Goal: Information Seeking & Learning: Learn about a topic

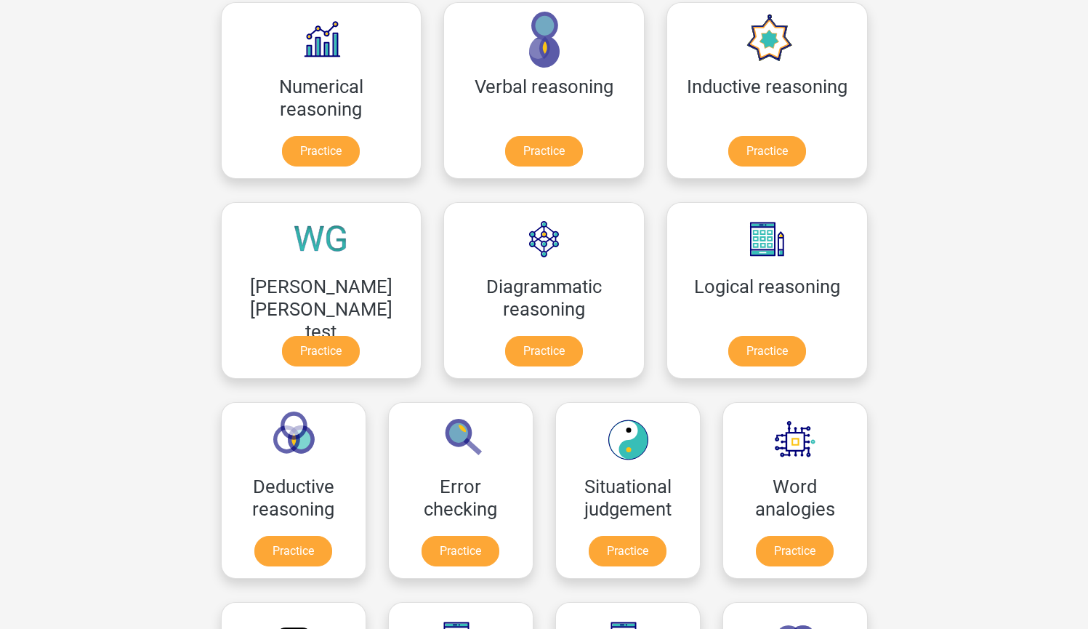
scroll to position [216, 0]
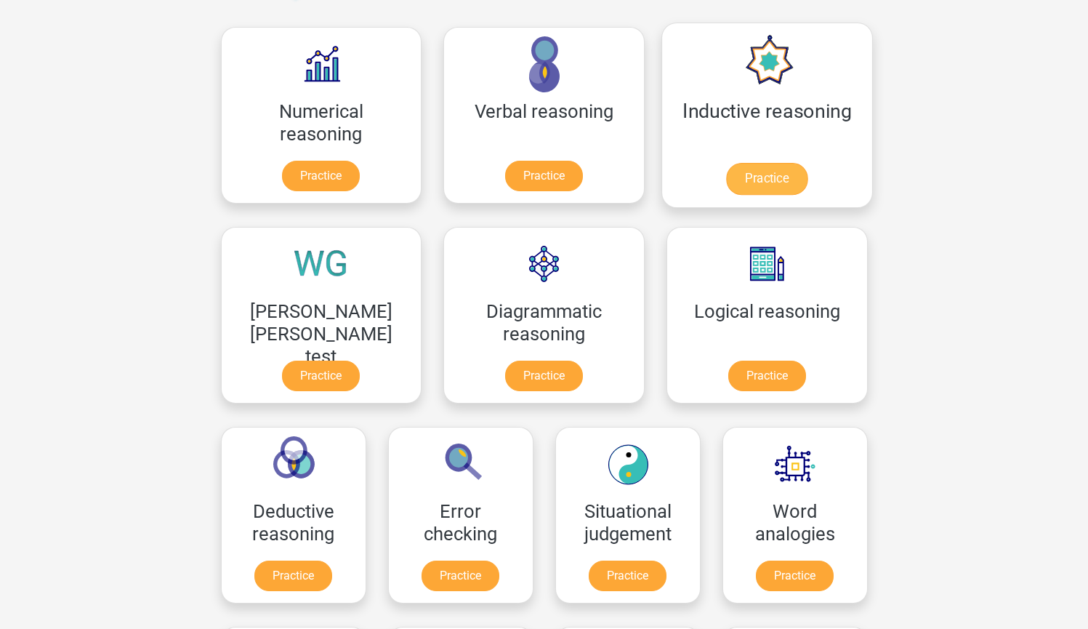
click at [726, 195] on link "Practice" at bounding box center [766, 179] width 81 height 32
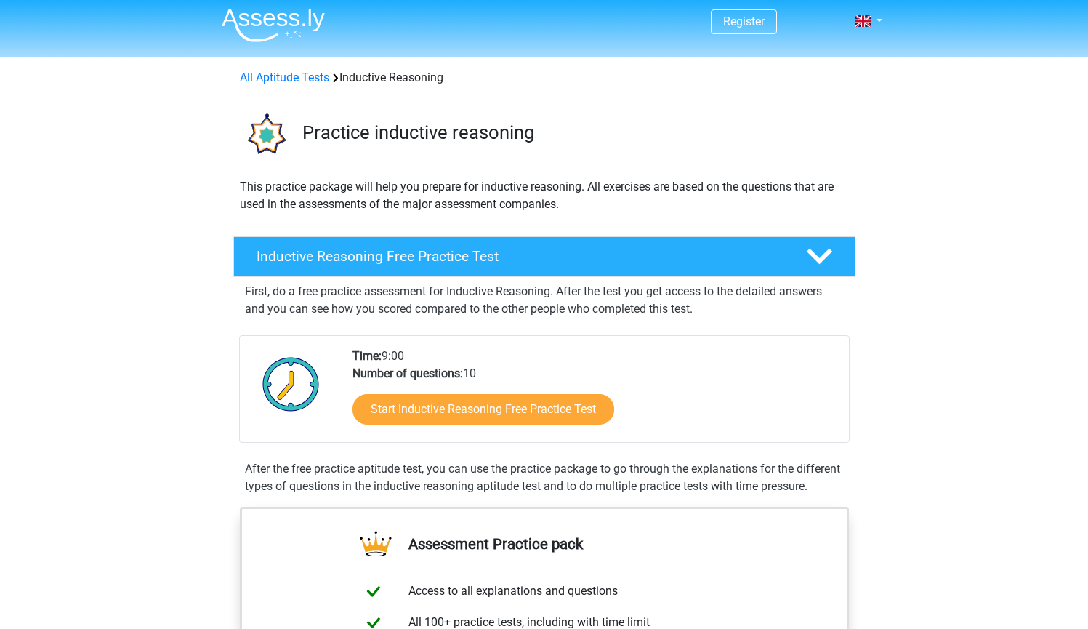
scroll to position [3, 0]
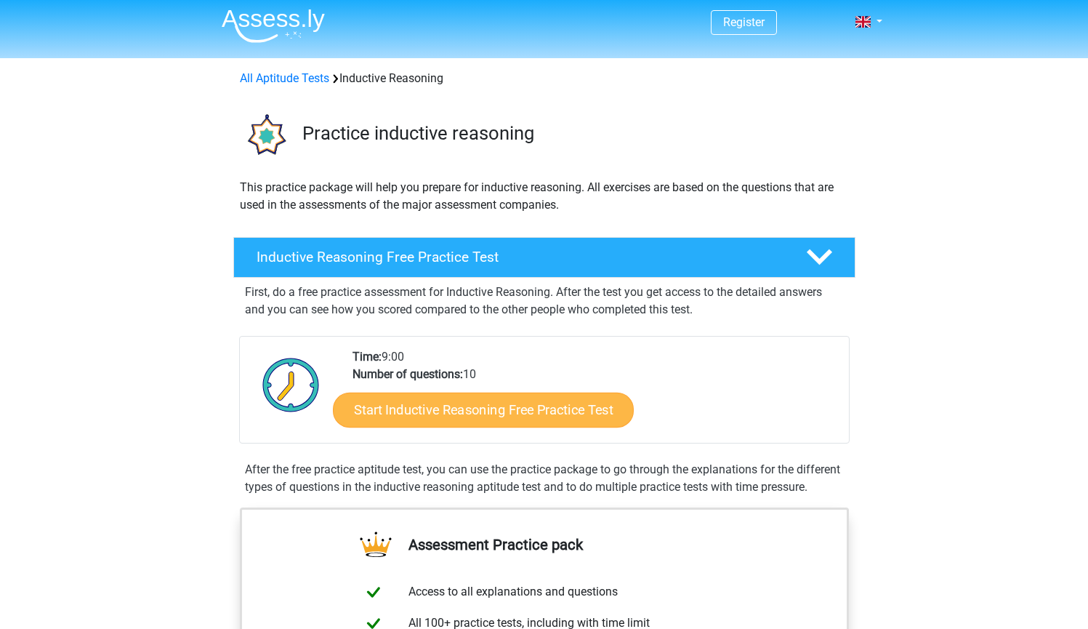
click at [531, 403] on link "Start Inductive Reasoning Free Practice Test" at bounding box center [483, 409] width 301 height 35
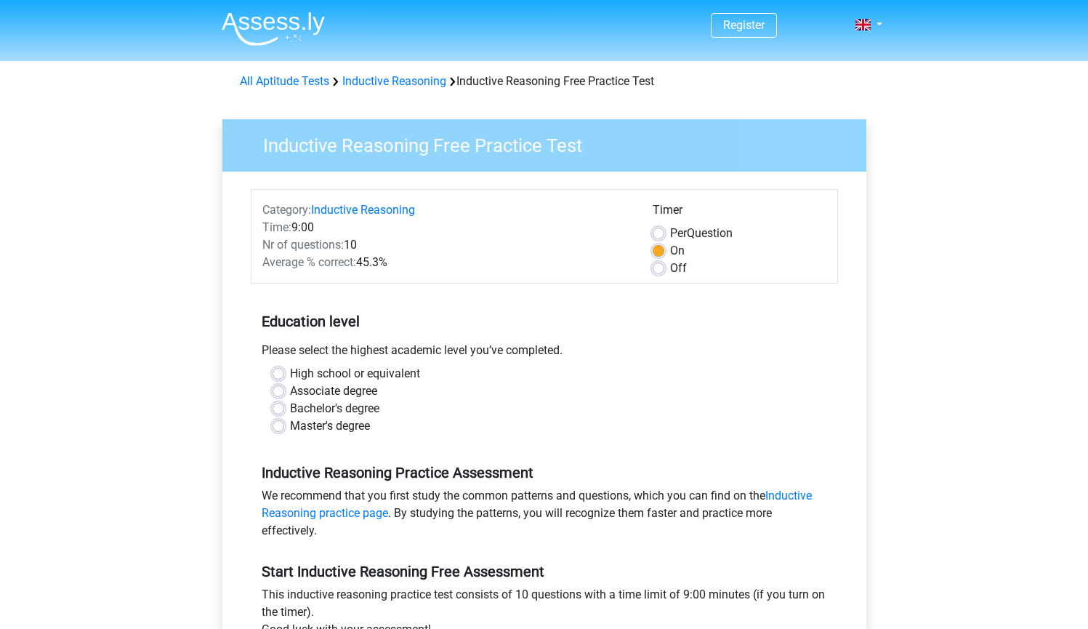
click at [348, 414] on label "Bachelor's degree" at bounding box center [334, 408] width 89 height 17
click at [284, 414] on input "Bachelor's degree" at bounding box center [279, 407] width 12 height 15
radio input "true"
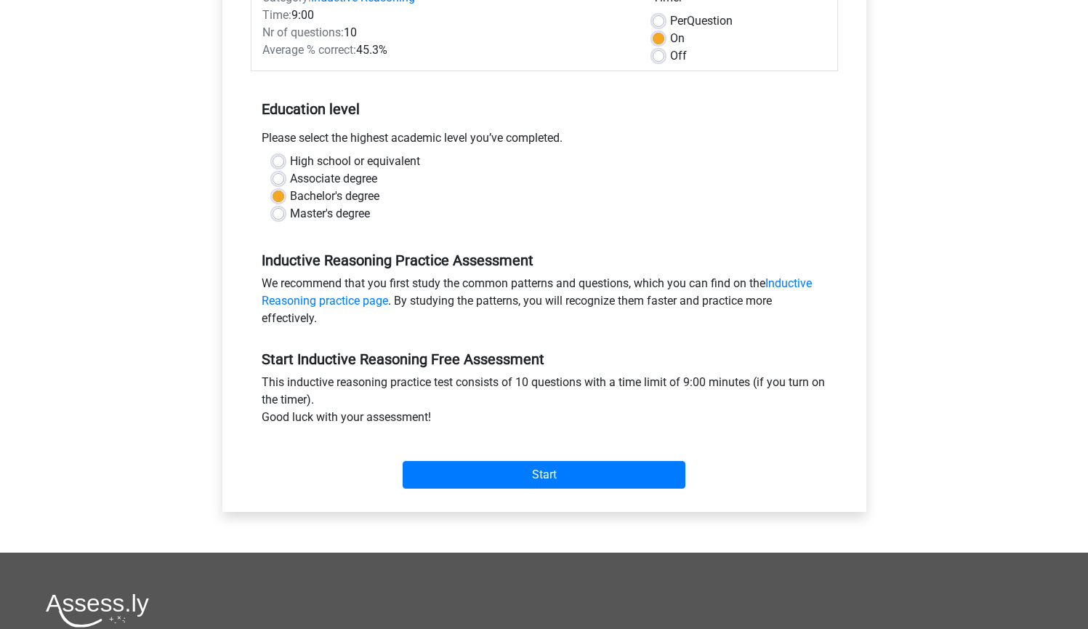
scroll to position [231, 0]
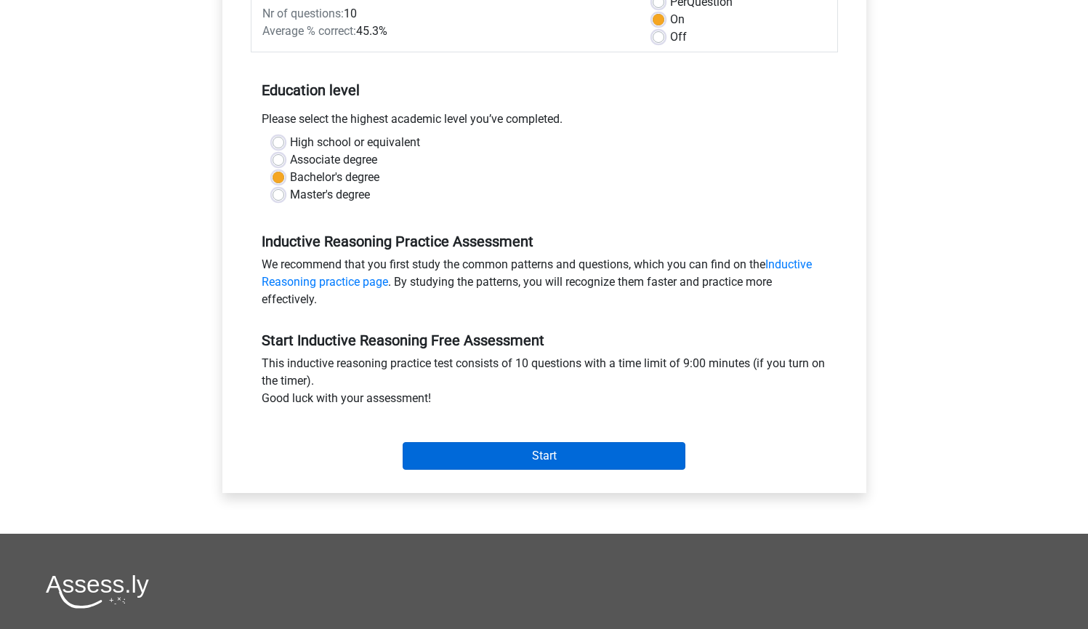
click at [516, 449] on input "Start" at bounding box center [544, 456] width 283 height 28
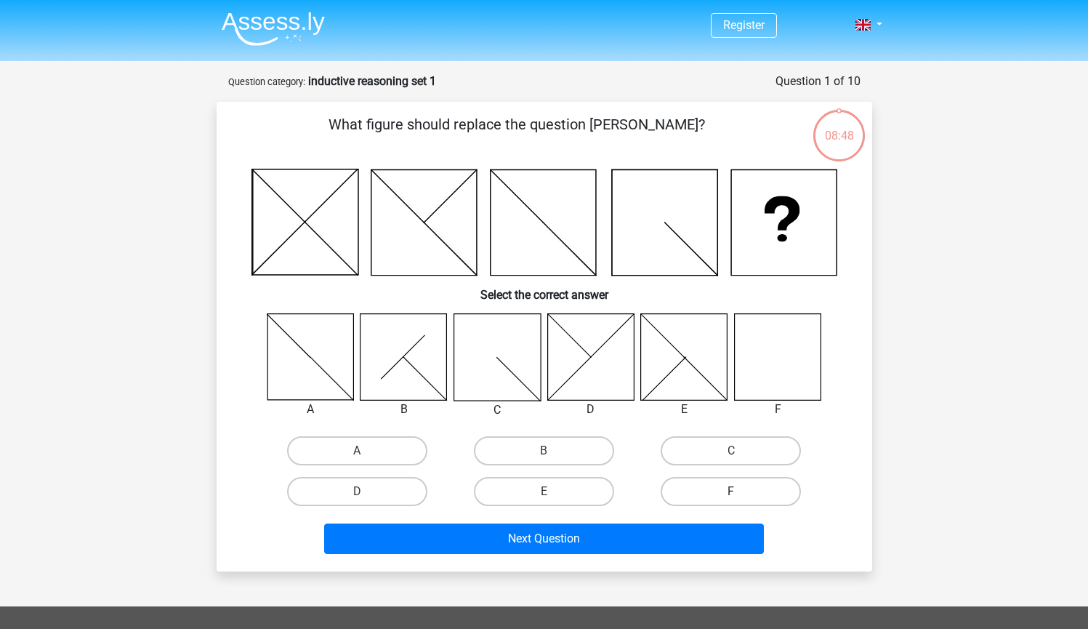
click at [734, 484] on label "F" at bounding box center [731, 491] width 140 height 29
click at [734, 491] on input "F" at bounding box center [735, 495] width 9 height 9
radio input "true"
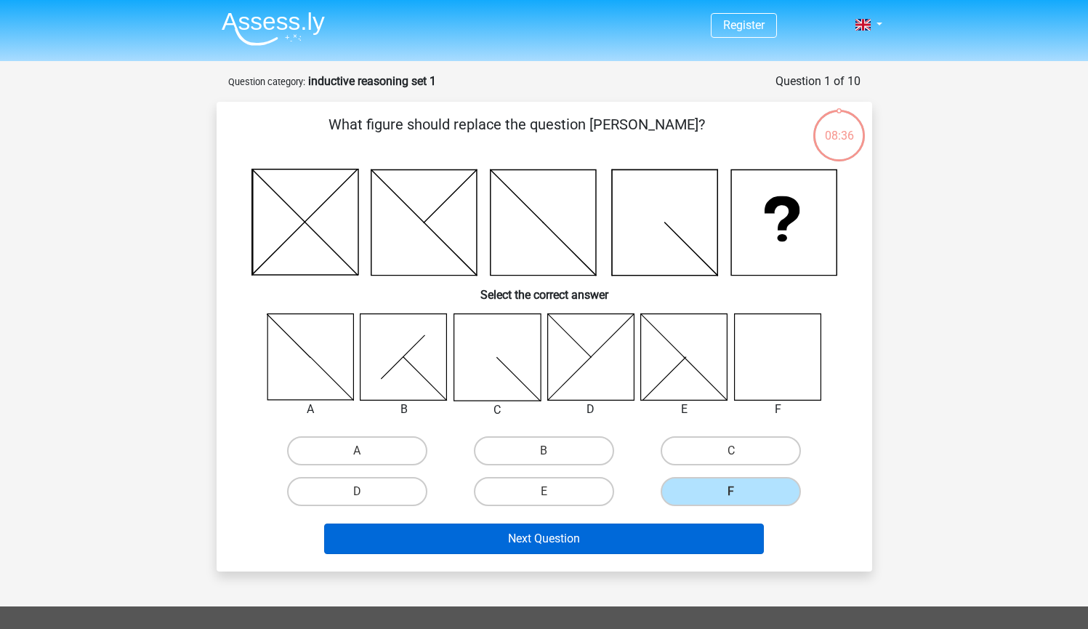
click at [571, 544] on button "Next Question" at bounding box center [544, 538] width 440 height 31
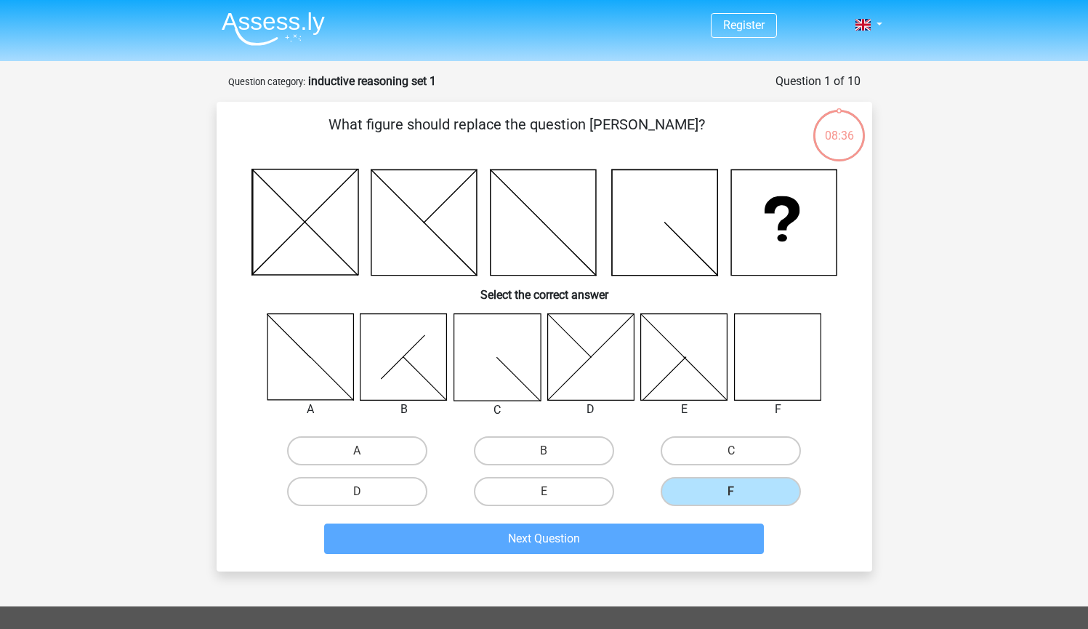
scroll to position [73, 0]
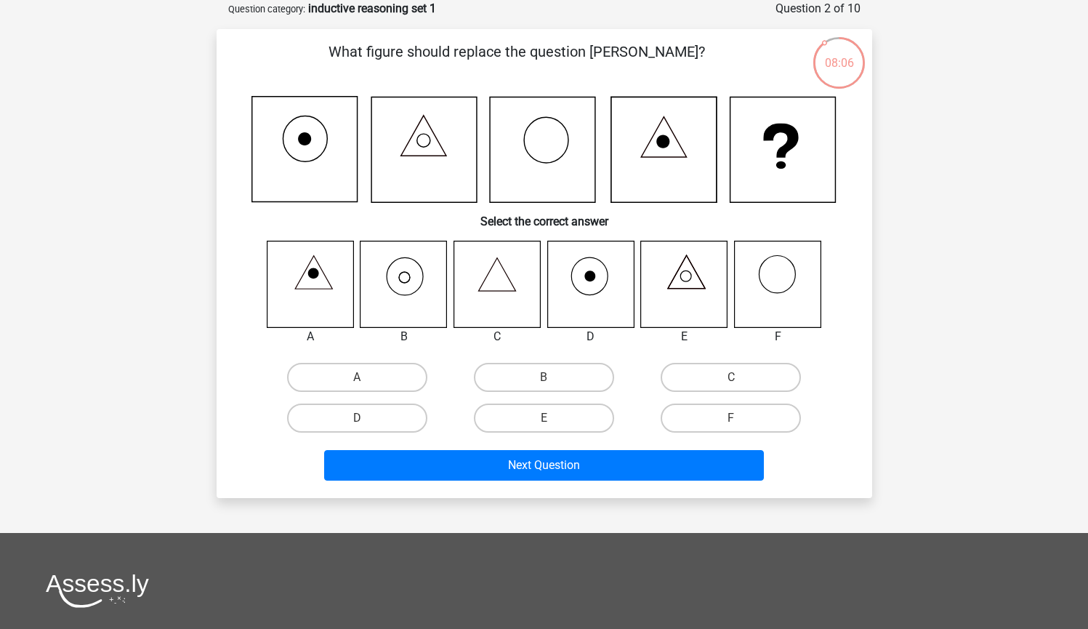
click at [401, 257] on icon at bounding box center [404, 284] width 87 height 87
click at [408, 287] on icon at bounding box center [404, 284] width 87 height 87
click at [554, 385] on label "B" at bounding box center [544, 377] width 140 height 29
click at [553, 385] on input "B" at bounding box center [548, 381] width 9 height 9
radio input "true"
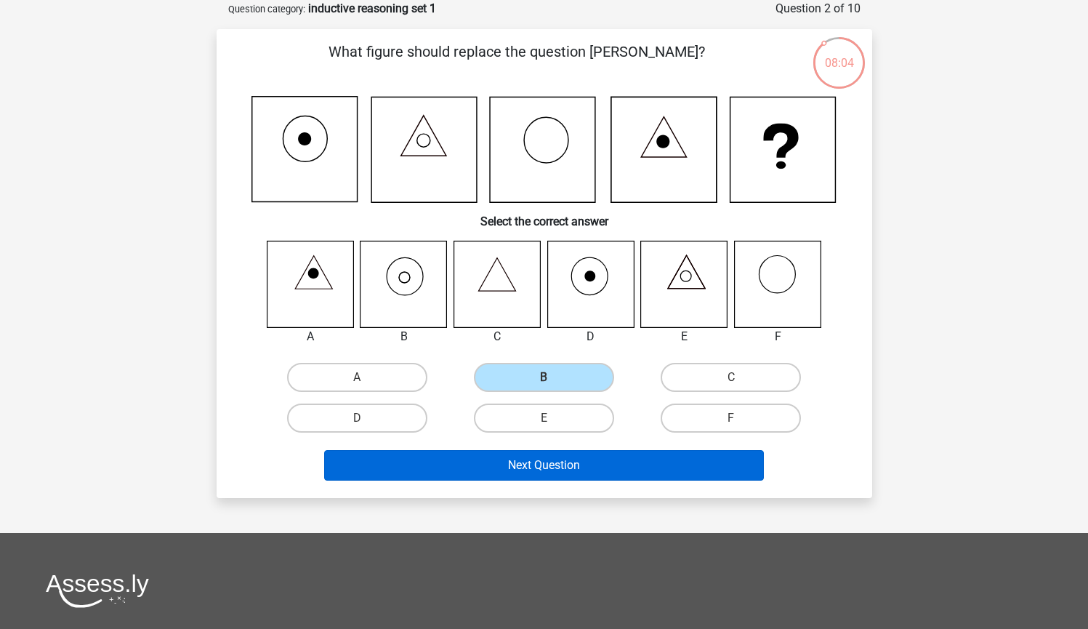
click at [510, 467] on button "Next Question" at bounding box center [544, 465] width 440 height 31
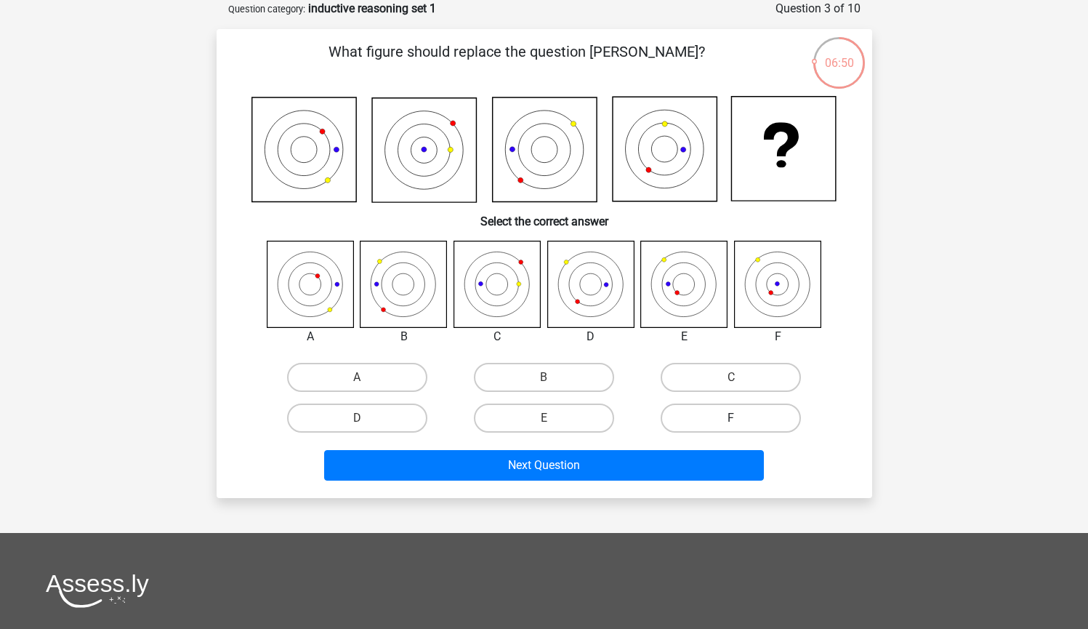
click at [719, 425] on label "F" at bounding box center [731, 417] width 140 height 29
click at [731, 425] on input "F" at bounding box center [735, 422] width 9 height 9
radio input "true"
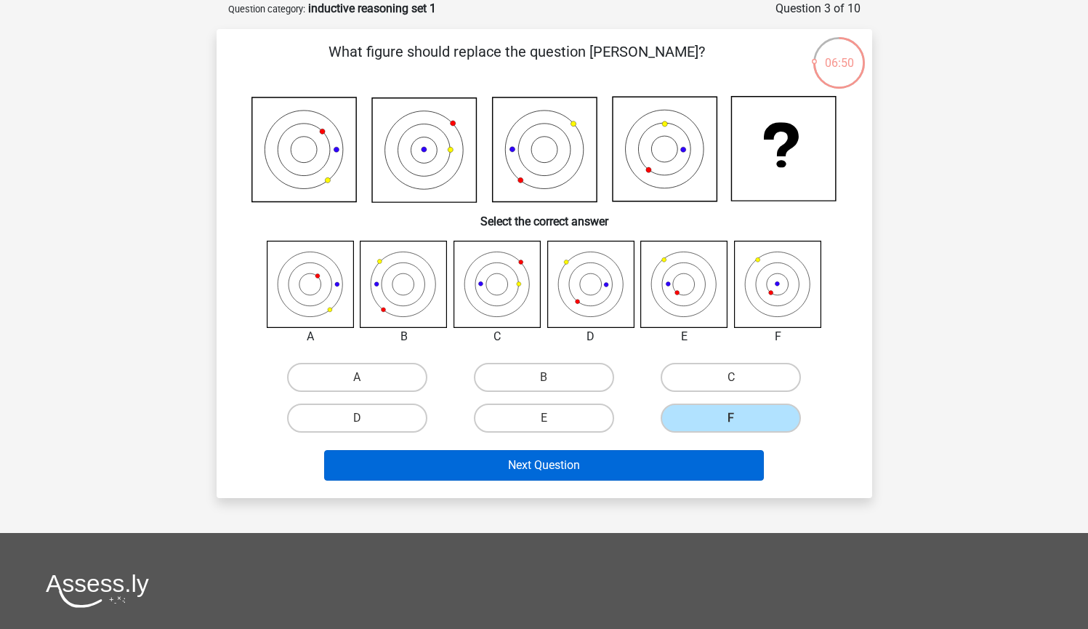
click at [678, 481] on button "Next Question" at bounding box center [544, 465] width 440 height 31
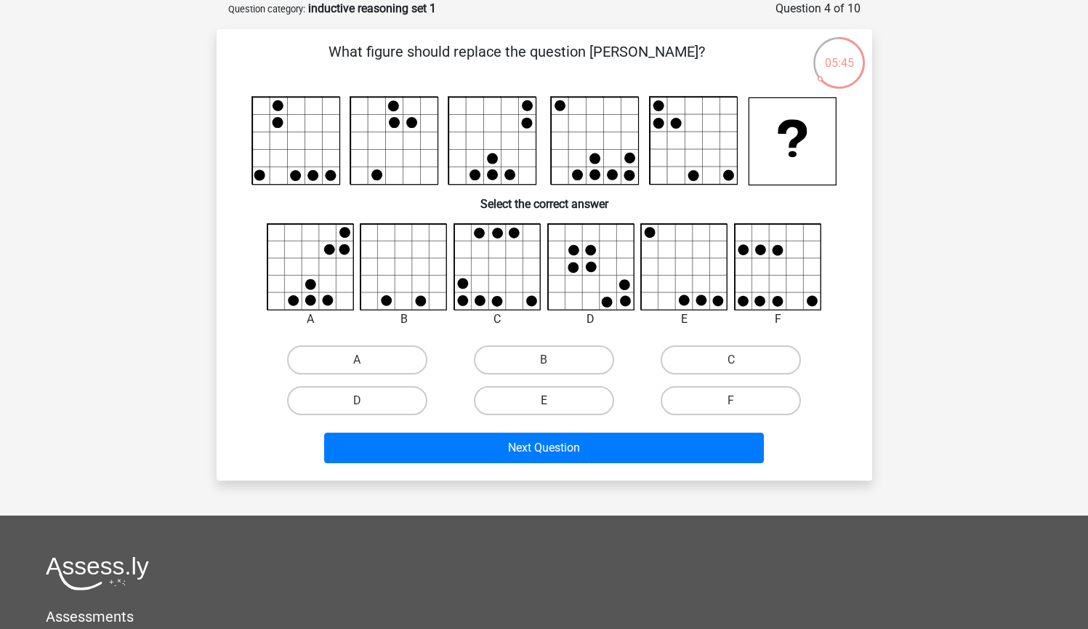
click at [542, 397] on label "E" at bounding box center [544, 400] width 140 height 29
click at [544, 401] on input "E" at bounding box center [548, 405] width 9 height 9
radio input "true"
click at [687, 291] on icon at bounding box center [685, 267] width 87 height 87
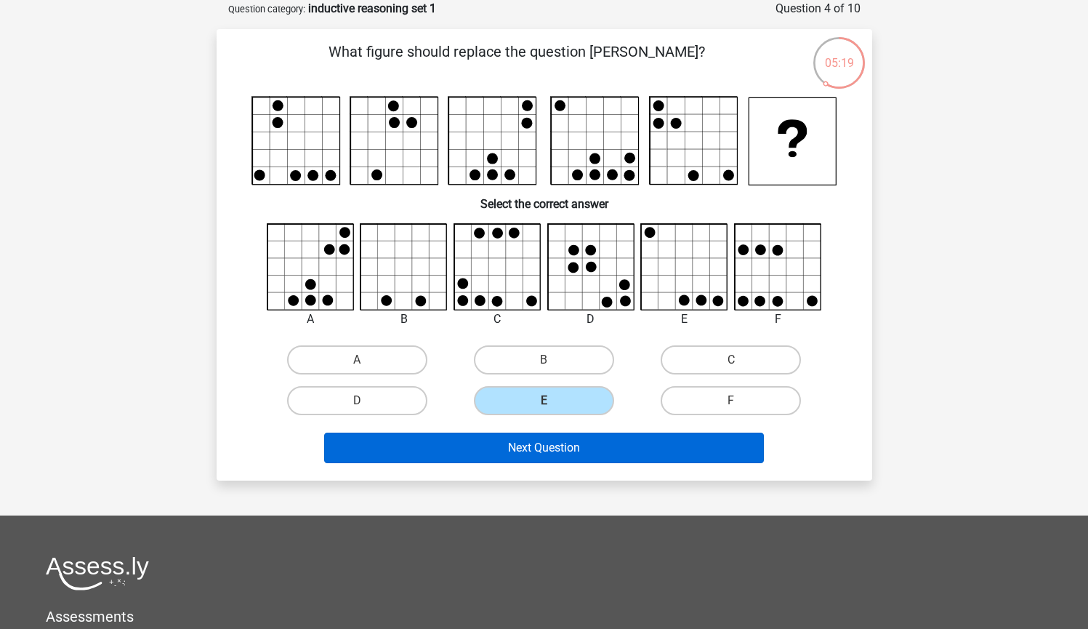
click at [641, 445] on button "Next Question" at bounding box center [544, 448] width 440 height 31
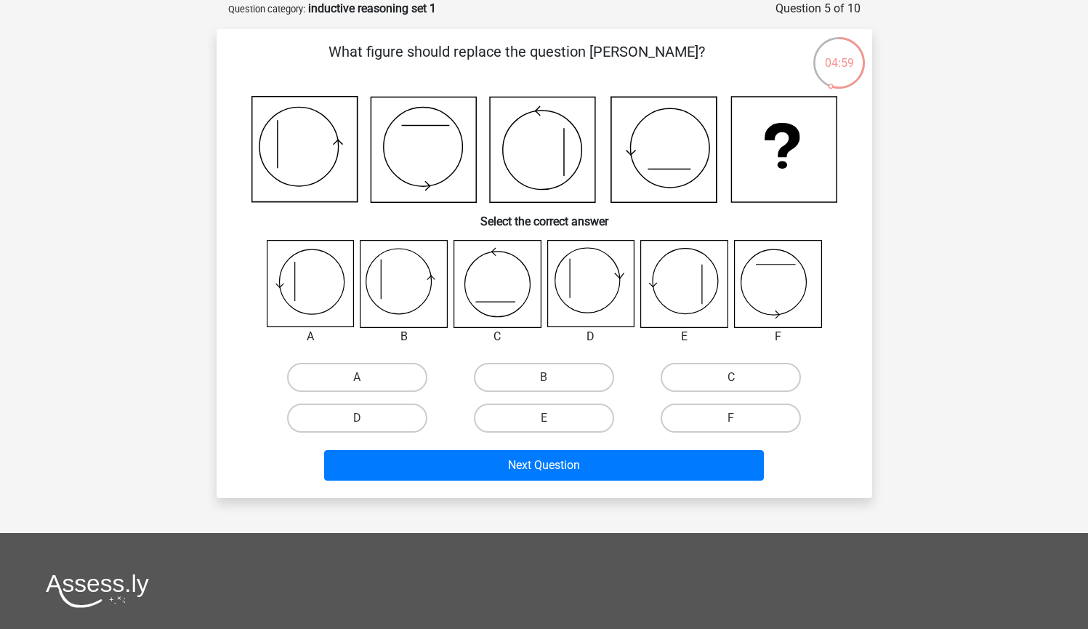
click at [771, 280] on icon at bounding box center [777, 284] width 87 height 87
click at [700, 417] on label "F" at bounding box center [731, 417] width 140 height 29
click at [731, 418] on input "F" at bounding box center [735, 422] width 9 height 9
radio input "true"
click at [616, 448] on div "Next Question" at bounding box center [544, 462] width 609 height 48
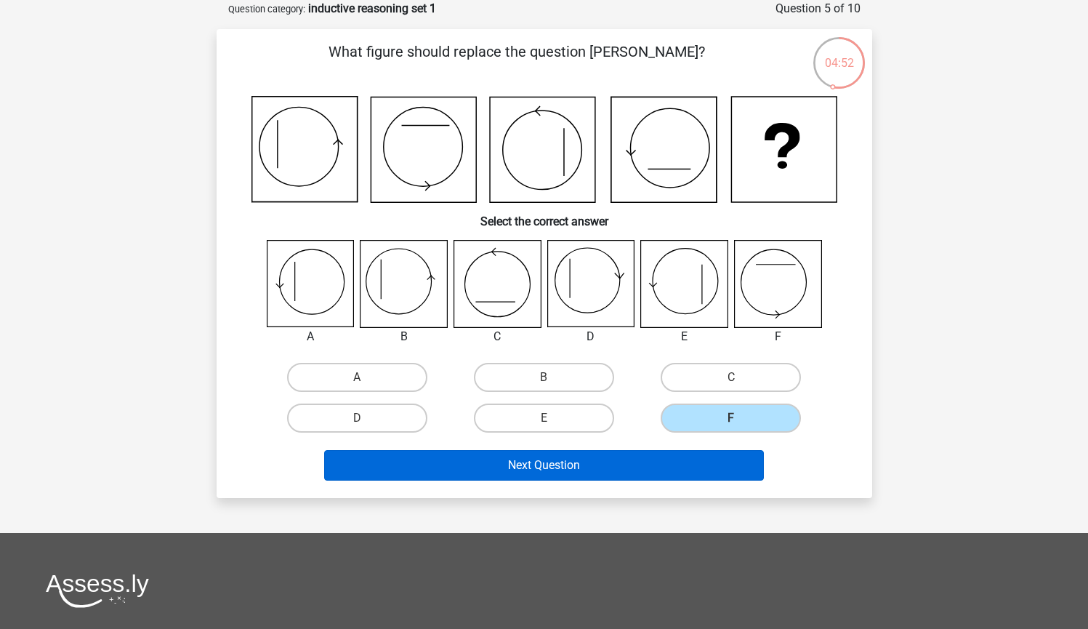
click at [608, 457] on button "Next Question" at bounding box center [544, 465] width 440 height 31
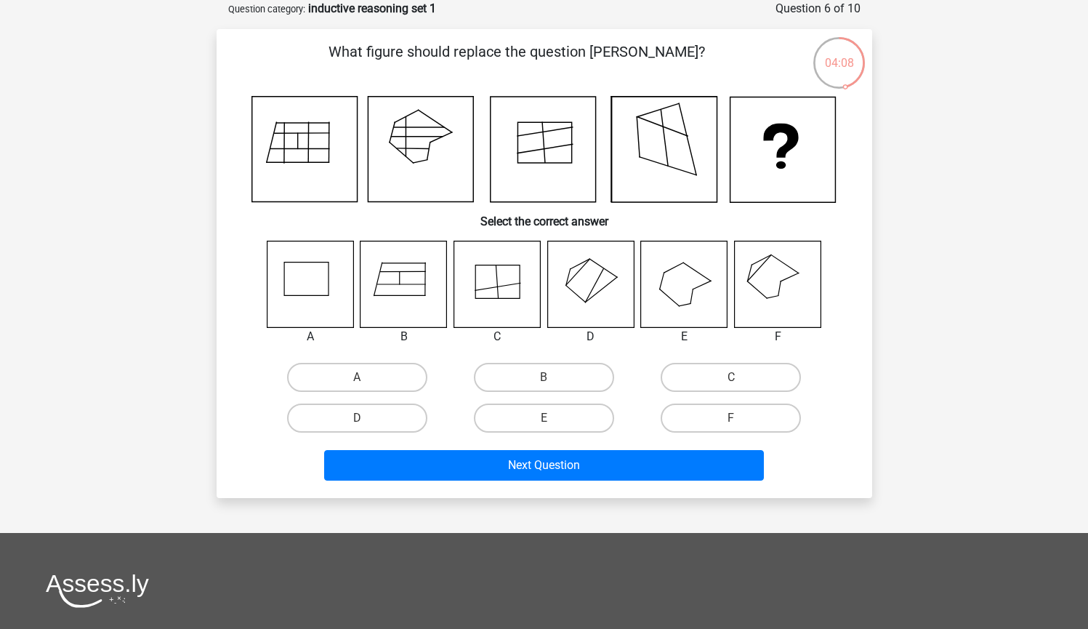
click at [600, 256] on icon at bounding box center [590, 284] width 87 height 87
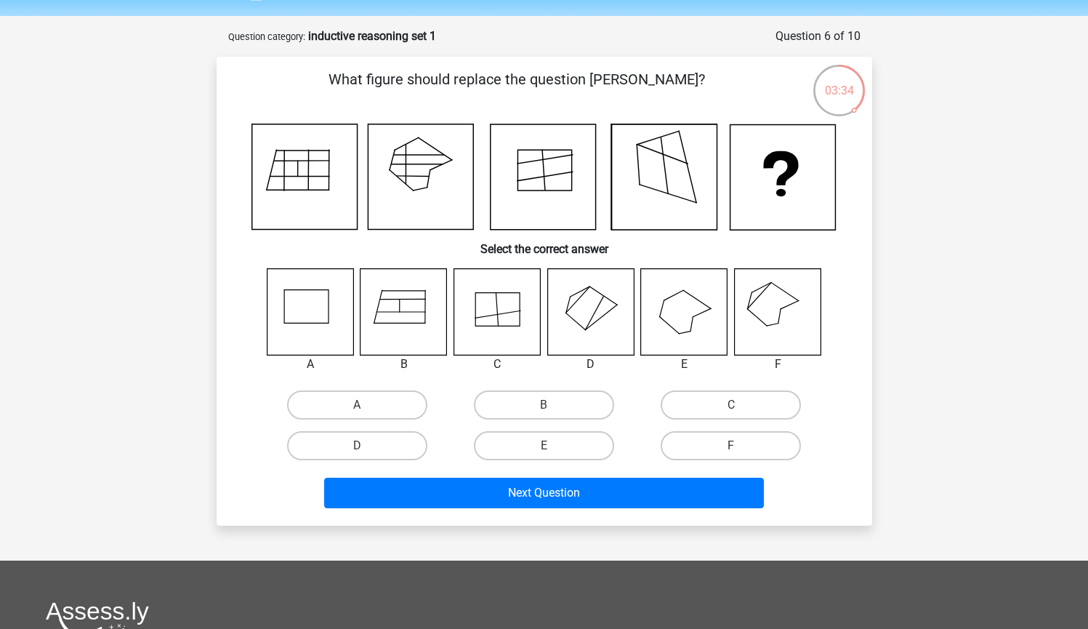
scroll to position [33, 0]
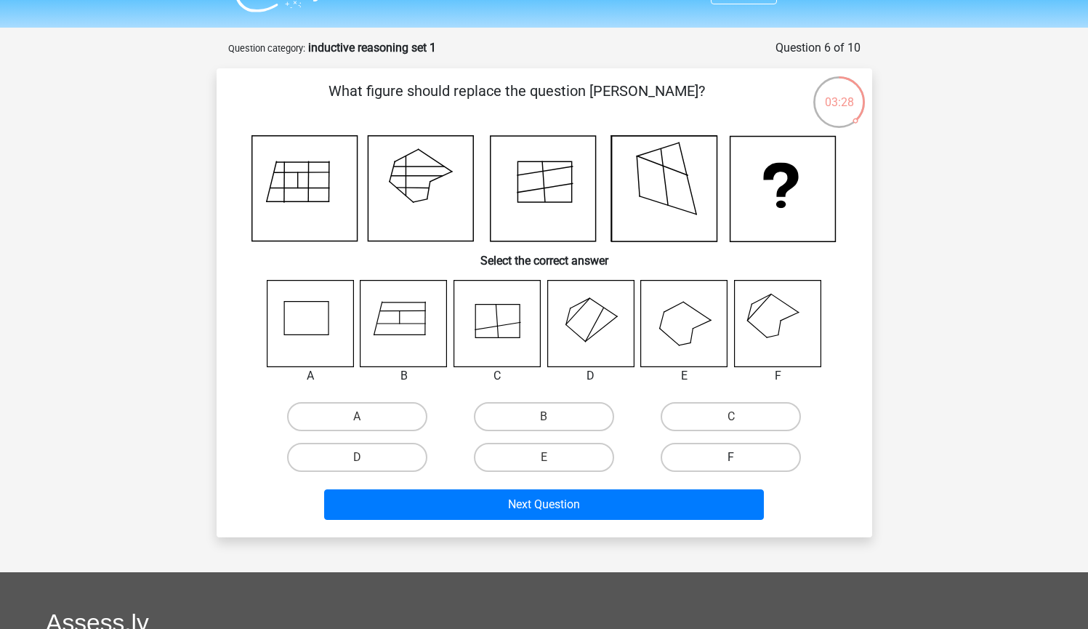
click at [719, 443] on label "F" at bounding box center [731, 457] width 140 height 29
click at [731, 457] on input "F" at bounding box center [735, 461] width 9 height 9
radio input "true"
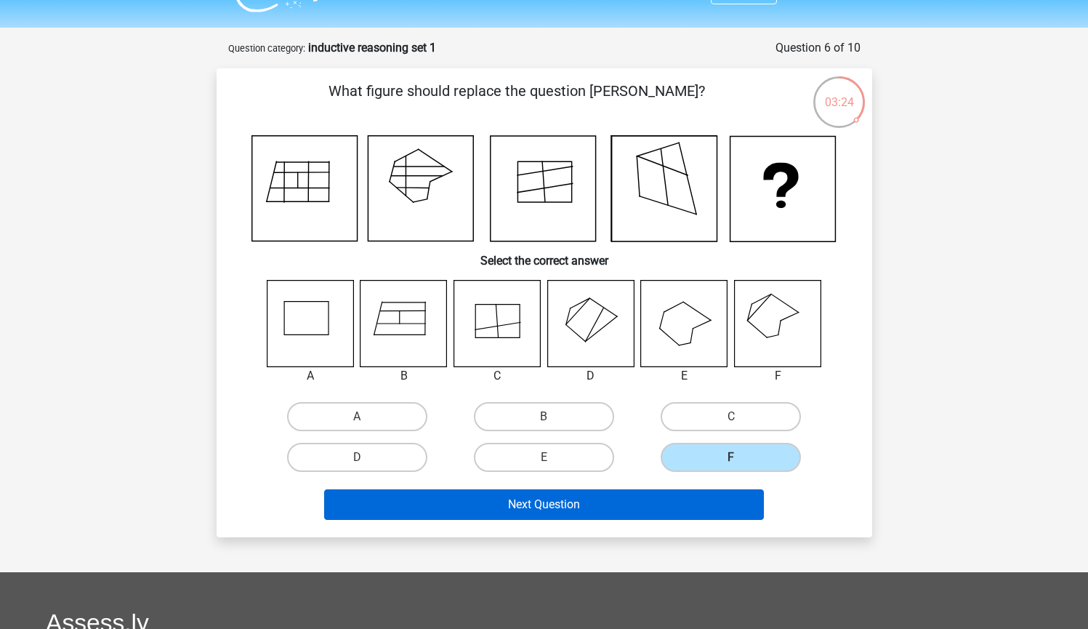
click at [646, 511] on button "Next Question" at bounding box center [544, 504] width 440 height 31
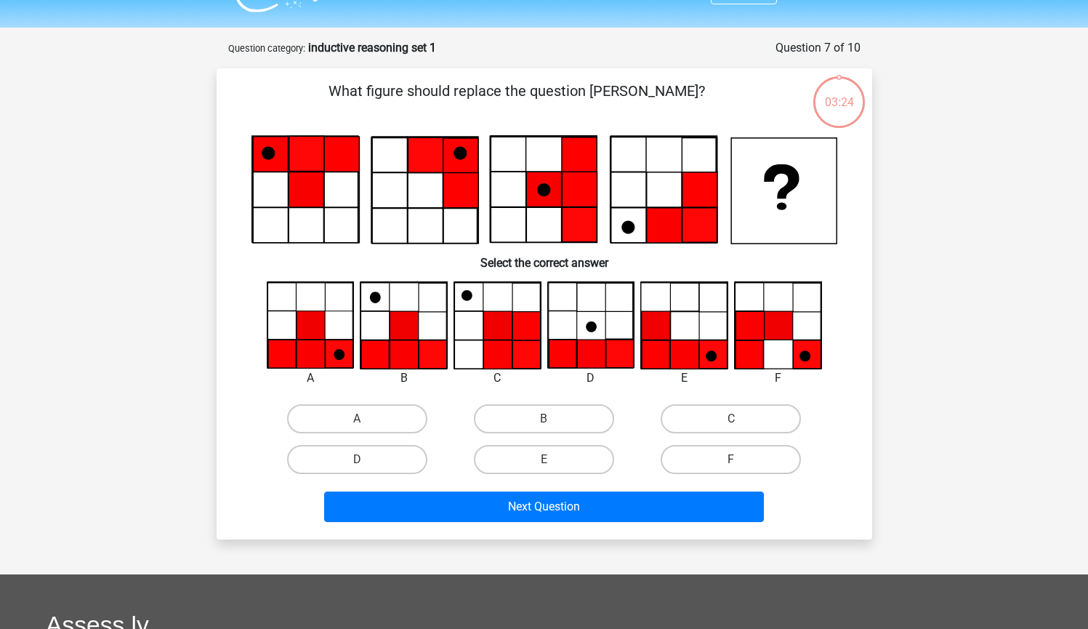
scroll to position [73, 0]
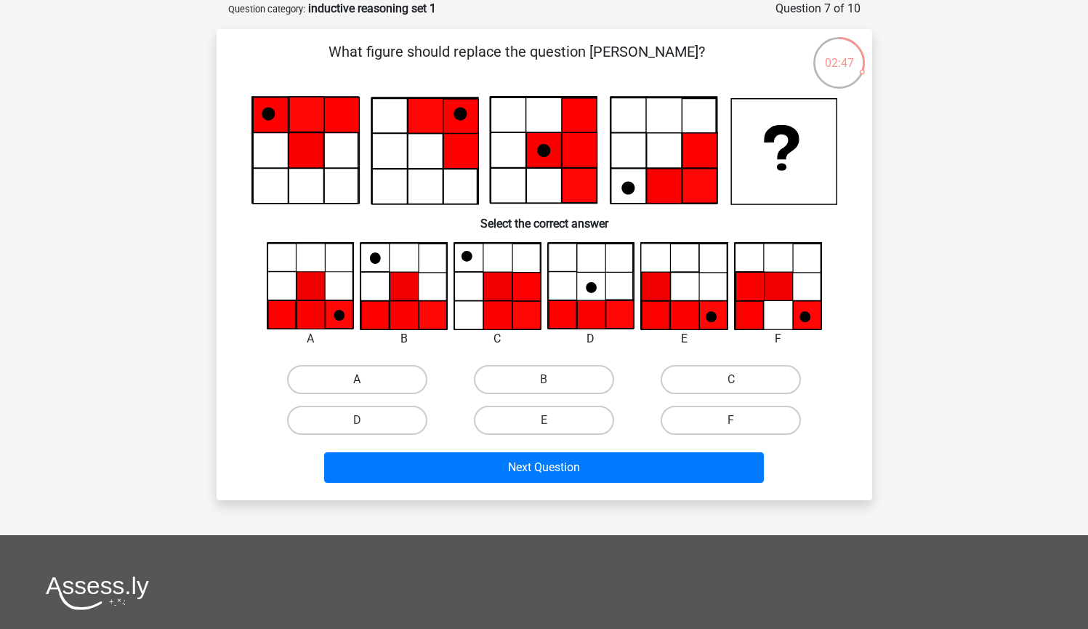
click at [370, 369] on label "A" at bounding box center [357, 379] width 140 height 29
click at [366, 379] on input "A" at bounding box center [361, 383] width 9 height 9
radio input "true"
click at [379, 488] on div "Next Question" at bounding box center [544, 470] width 561 height 36
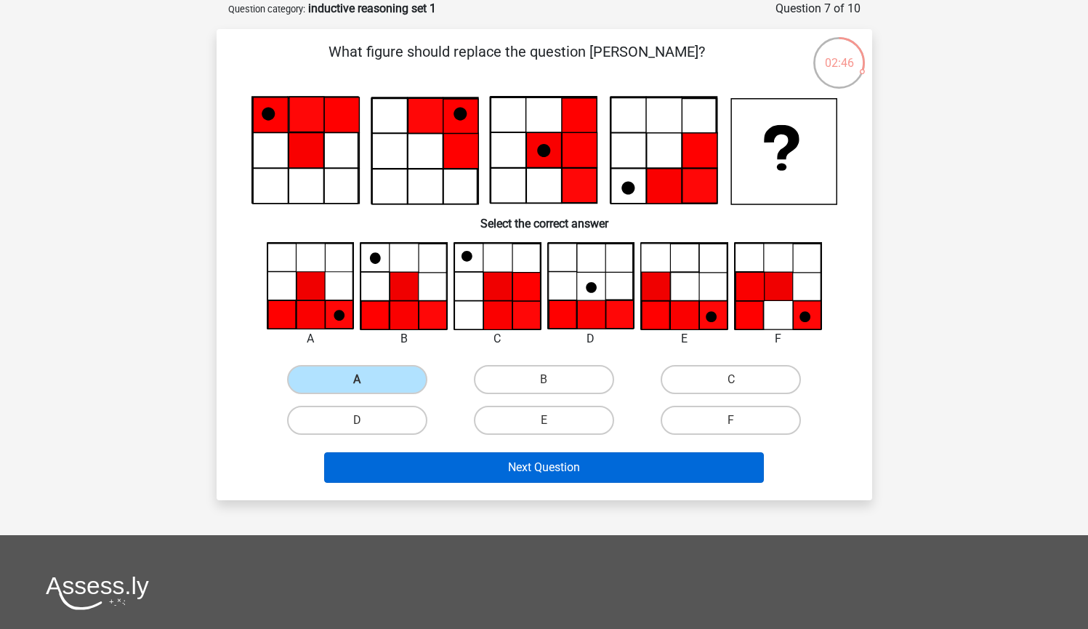
click at [377, 462] on button "Next Question" at bounding box center [544, 467] width 440 height 31
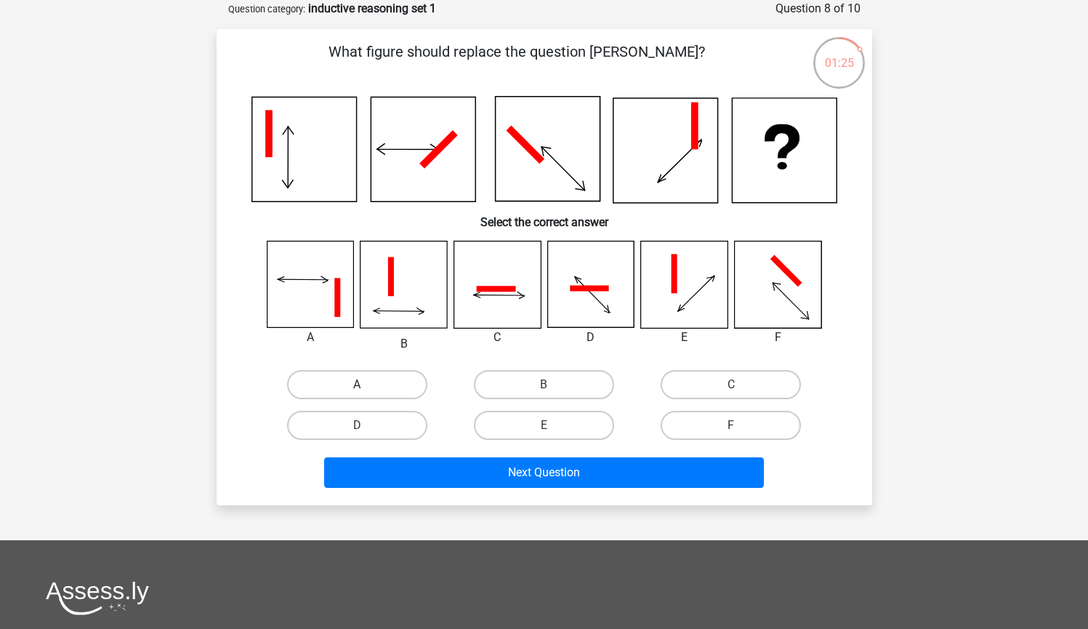
click at [358, 398] on label "A" at bounding box center [357, 384] width 140 height 29
click at [358, 394] on input "A" at bounding box center [361, 389] width 9 height 9
radio input "true"
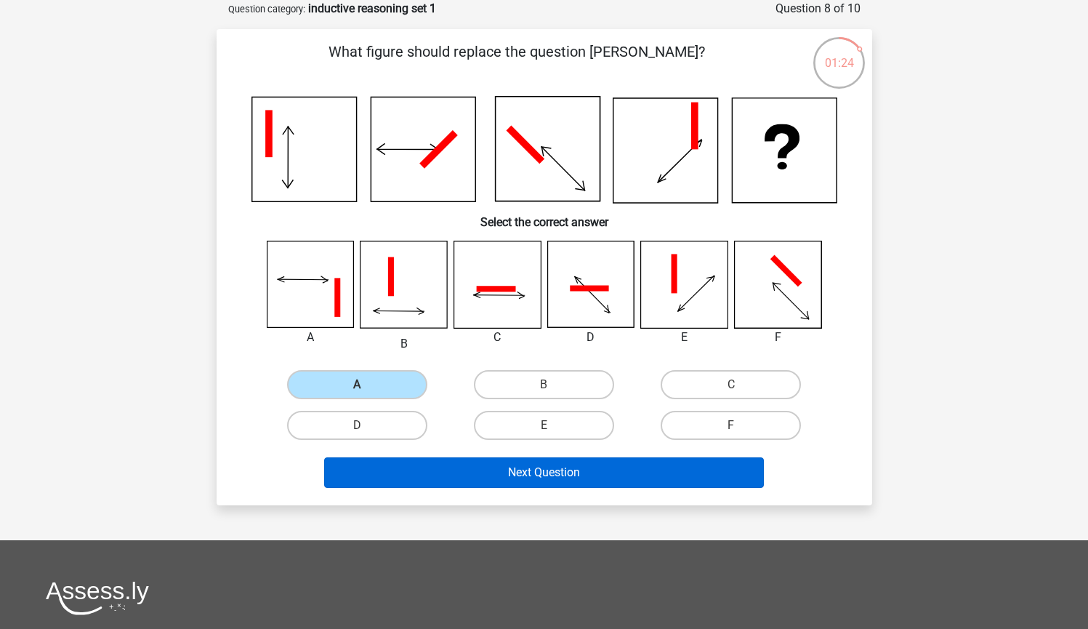
click at [527, 481] on button "Next Question" at bounding box center [544, 472] width 440 height 31
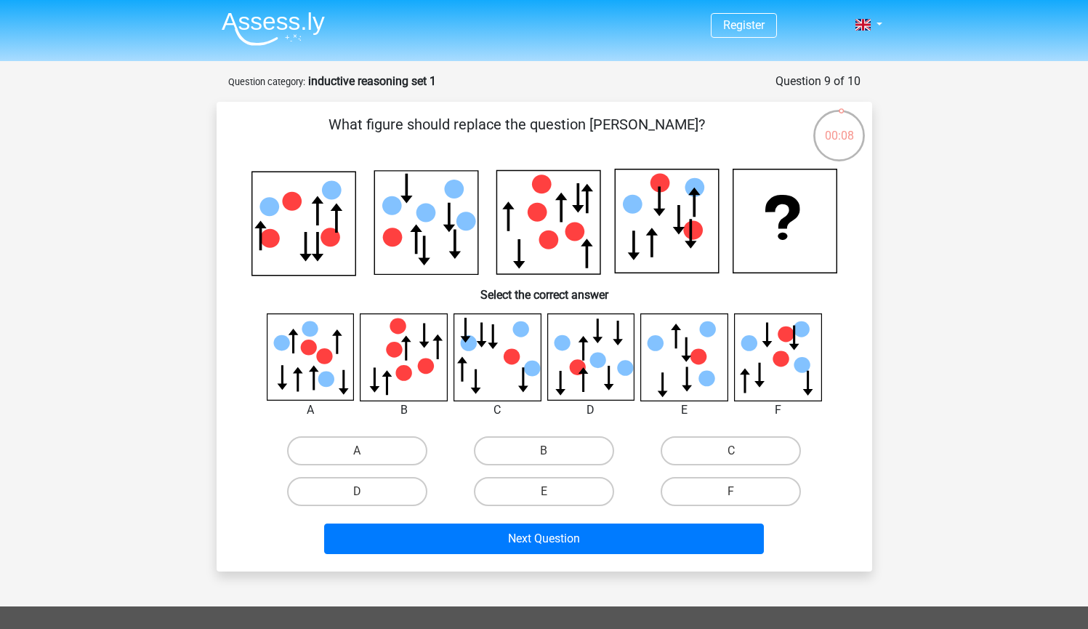
scroll to position [0, 0]
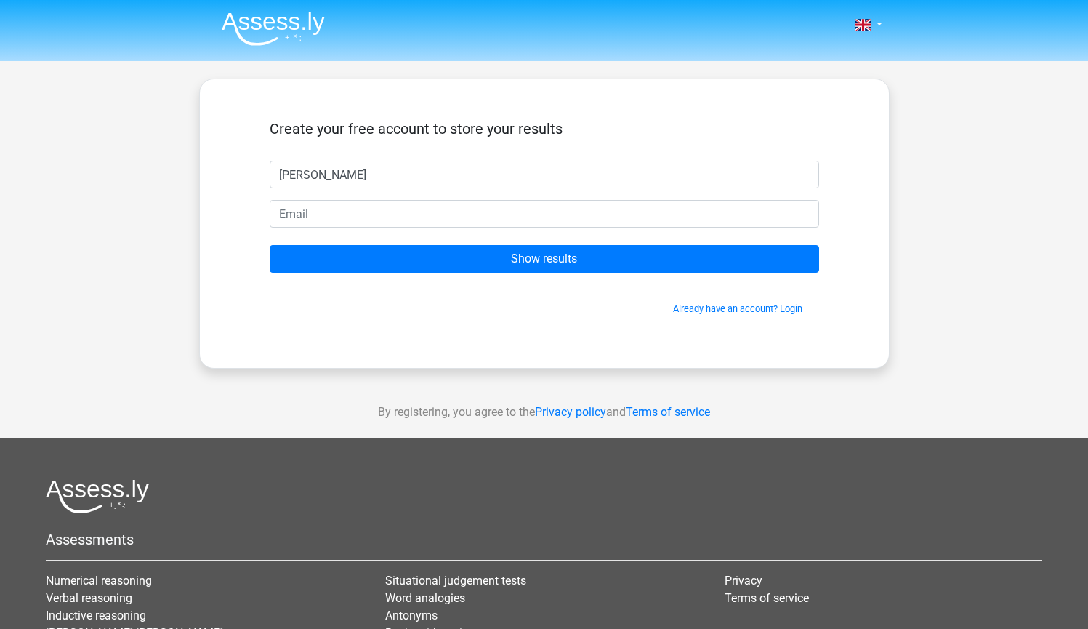
type input "[PERSON_NAME]"
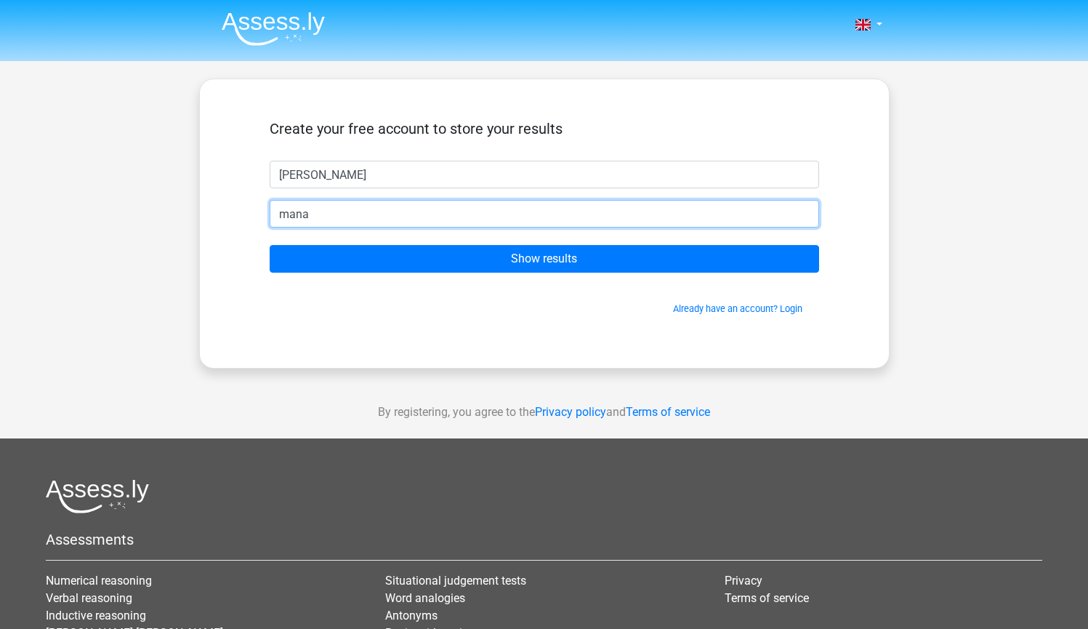
type input "manan"
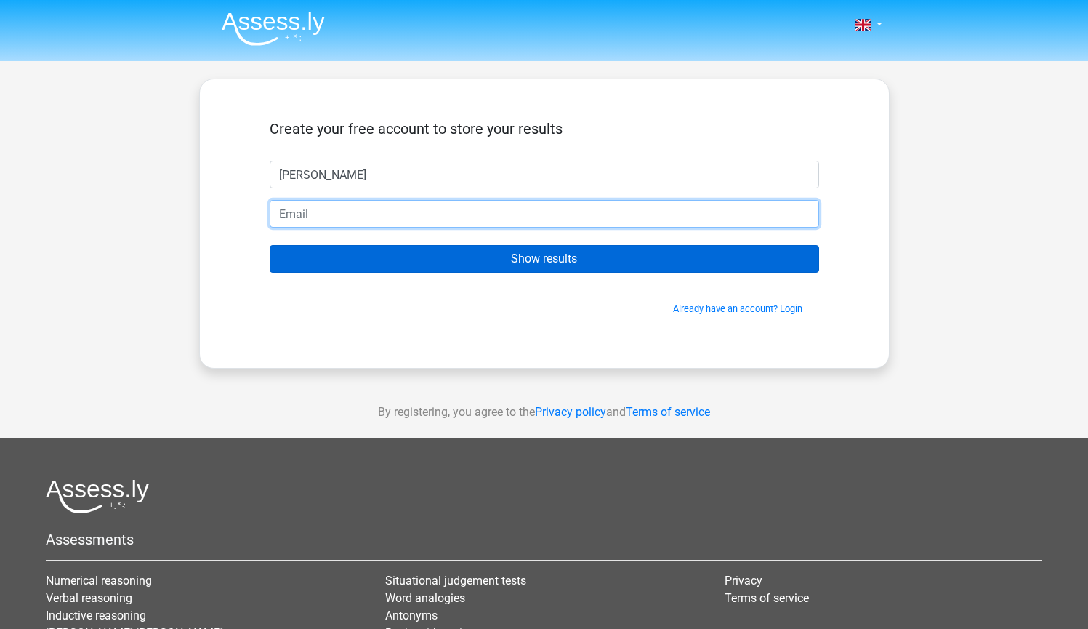
type input "[EMAIL_ADDRESS][DOMAIN_NAME]"
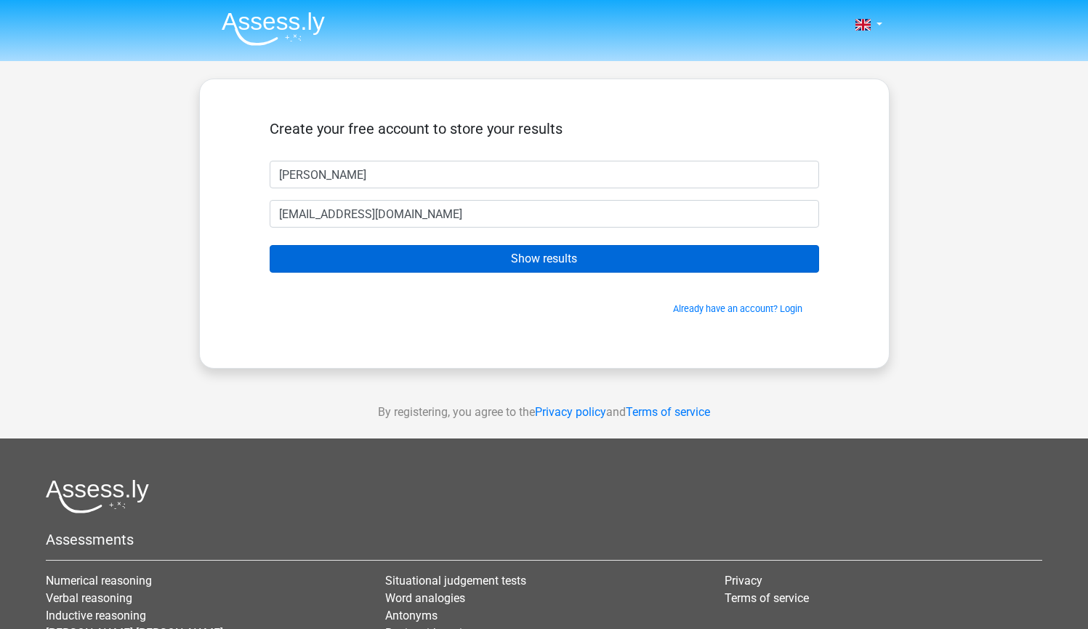
click at [401, 262] on input "Show results" at bounding box center [545, 259] width 550 height 28
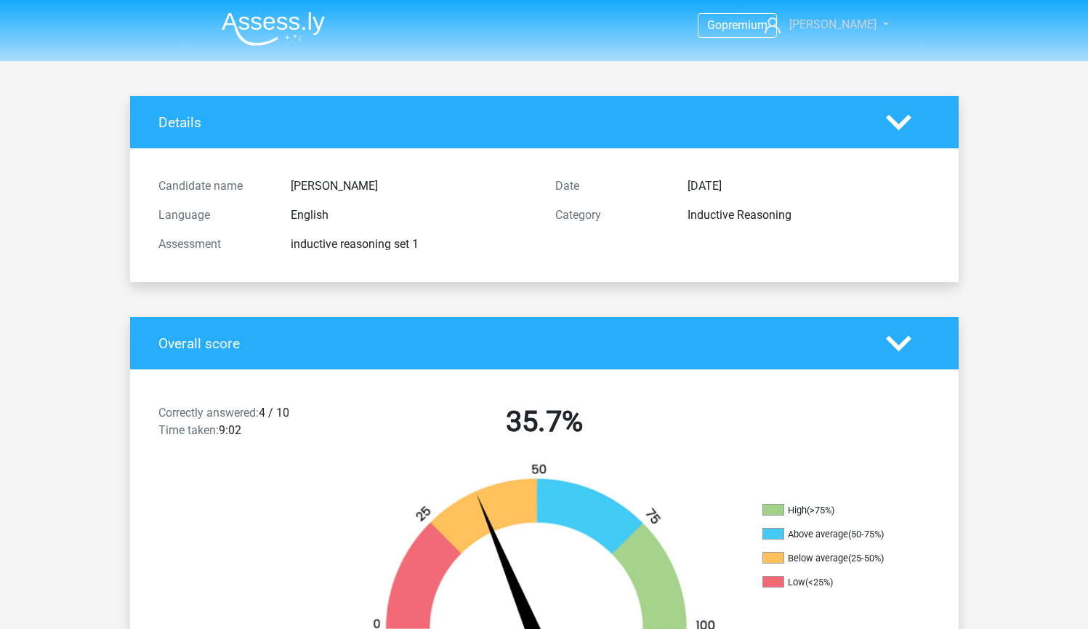
click at [848, 20] on span "[PERSON_NAME]" at bounding box center [833, 24] width 87 height 14
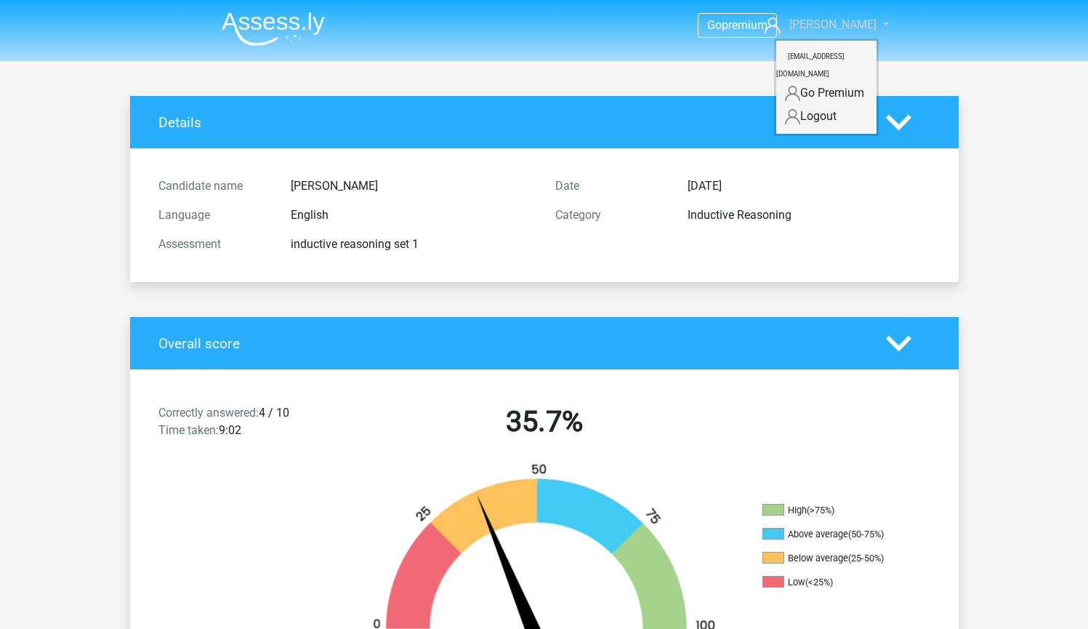
click at [827, 23] on span "[PERSON_NAME]" at bounding box center [833, 24] width 87 height 14
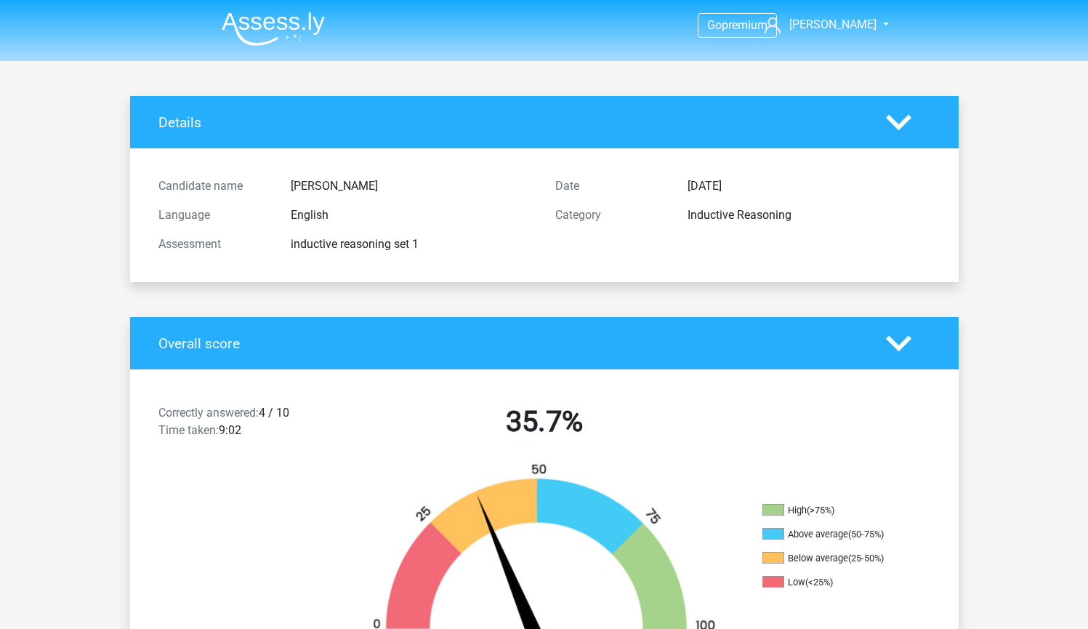
click at [312, 23] on img at bounding box center [273, 29] width 103 height 34
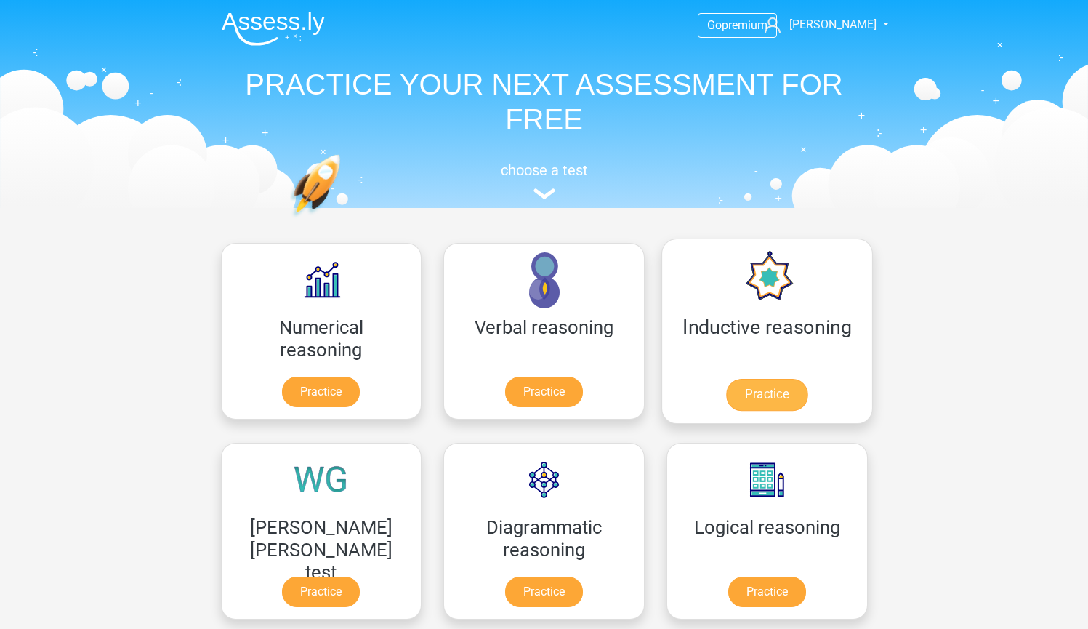
click at [726, 398] on link "Practice" at bounding box center [766, 395] width 81 height 32
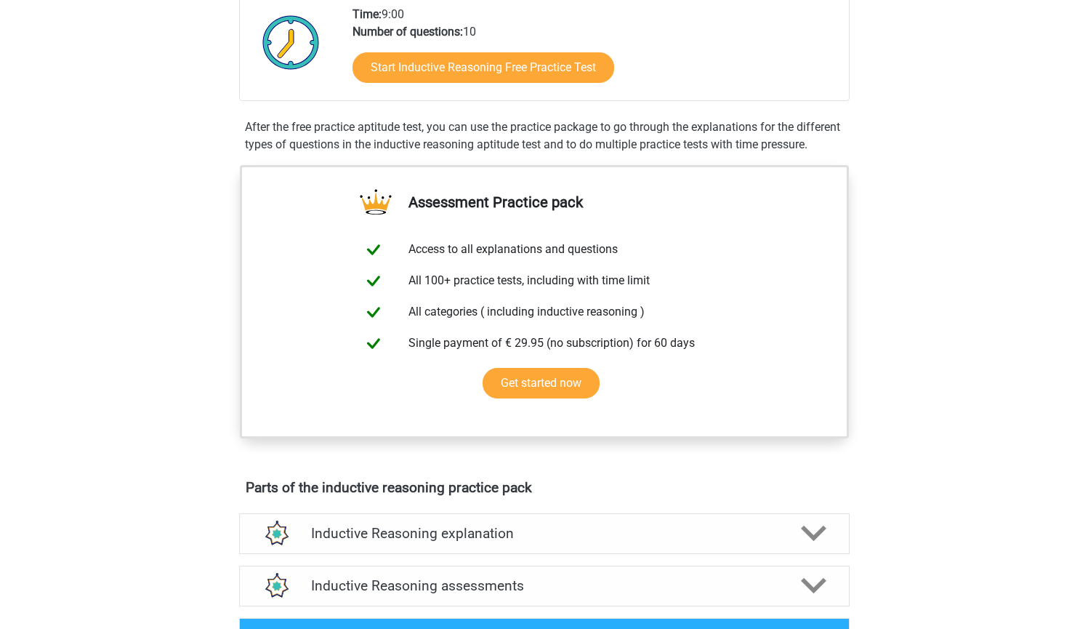
scroll to position [241, 0]
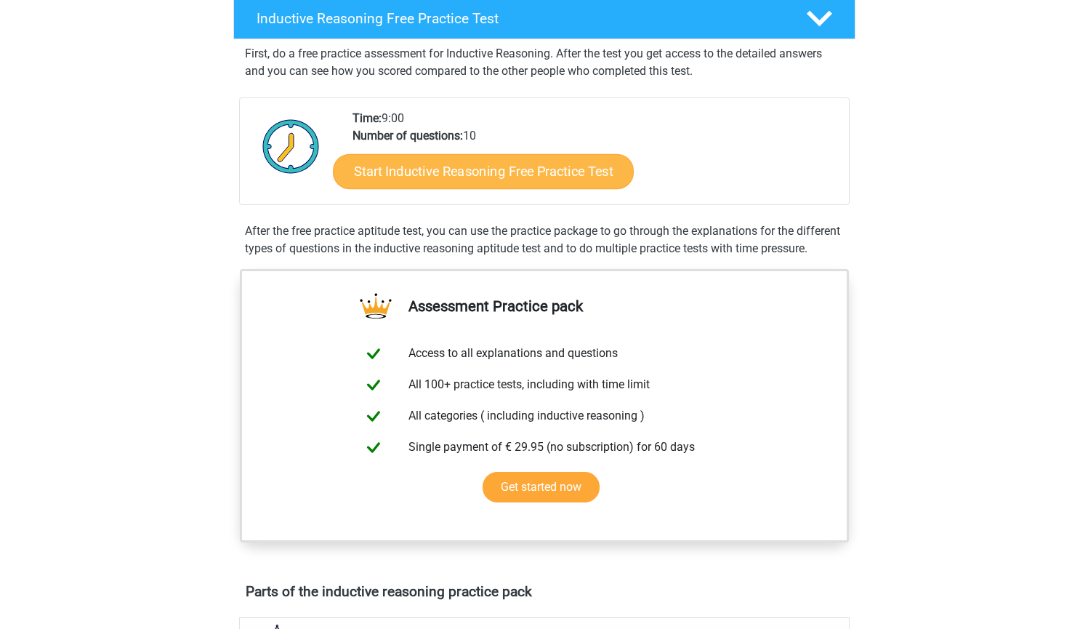
click at [479, 158] on link "Start Inductive Reasoning Free Practice Test" at bounding box center [483, 170] width 301 height 35
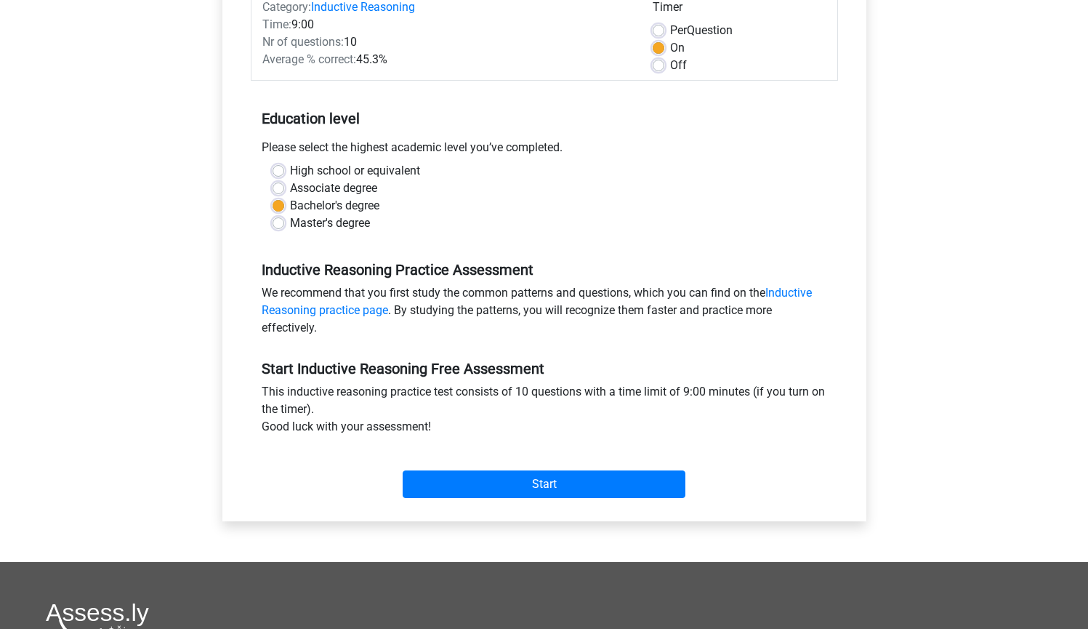
scroll to position [169, 0]
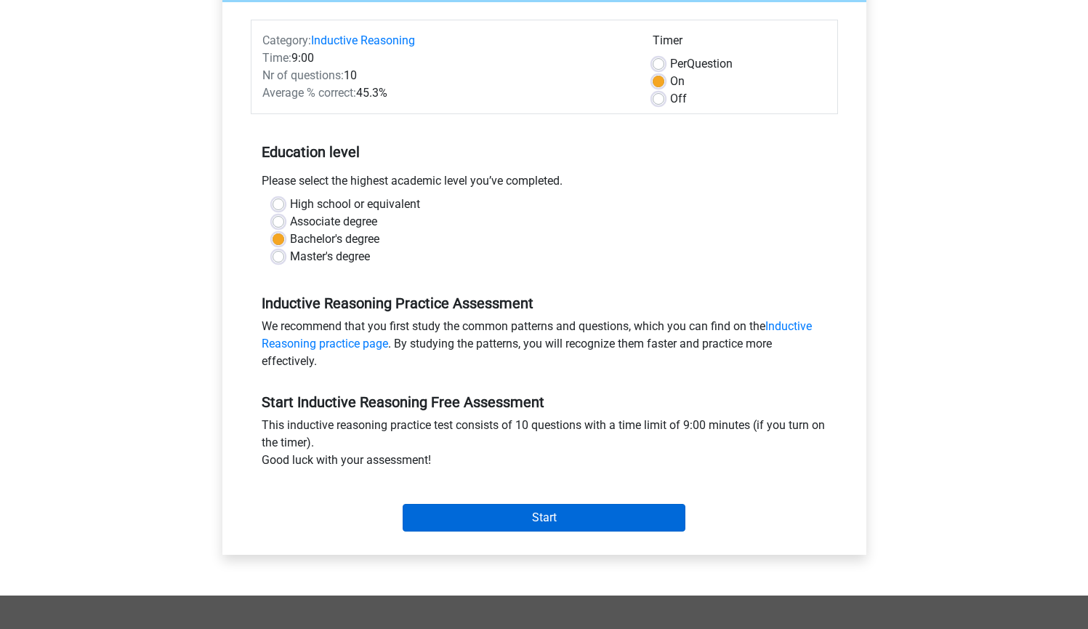
click at [475, 518] on input "Start" at bounding box center [544, 518] width 283 height 28
